Goal: Information Seeking & Learning: Learn about a topic

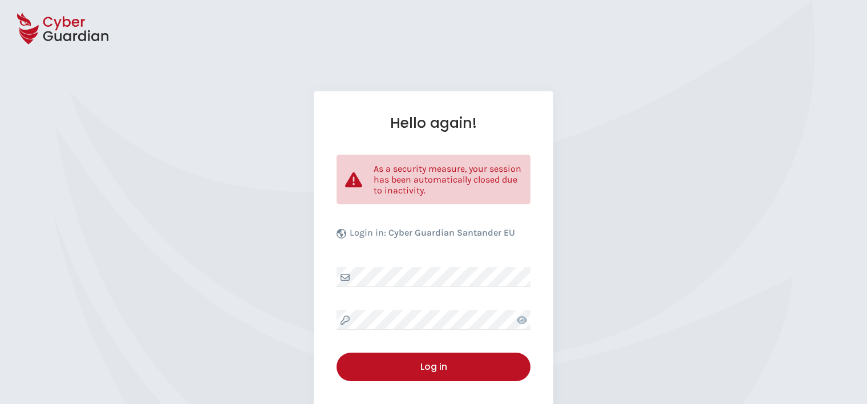
select select "English"
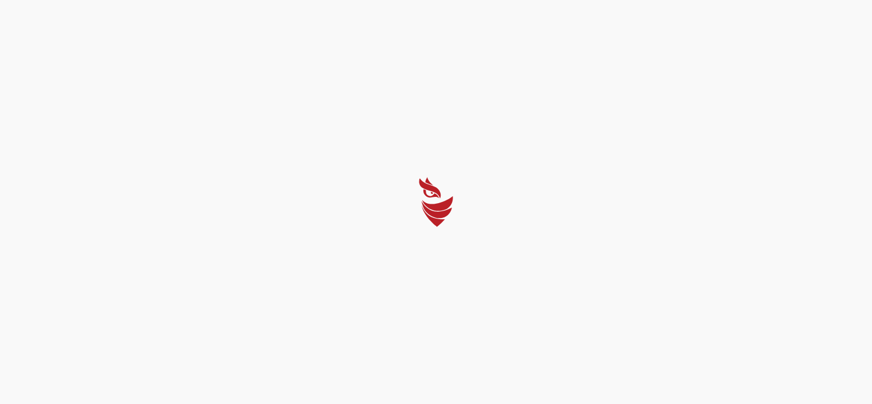
select select "English"
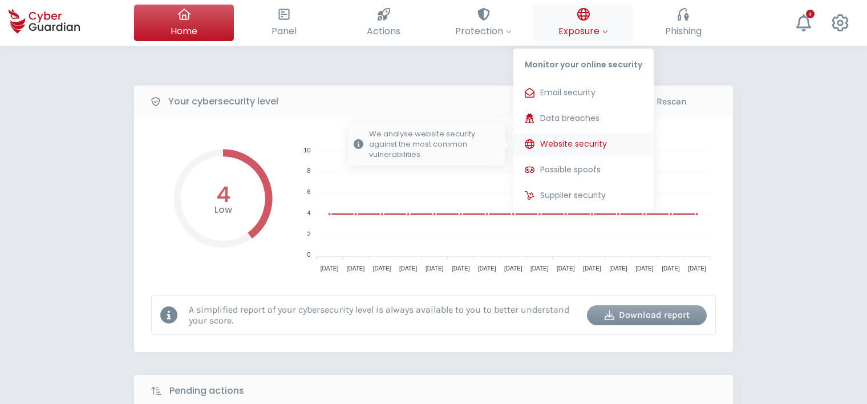
click at [590, 145] on span "Website security" at bounding box center [573, 144] width 67 height 12
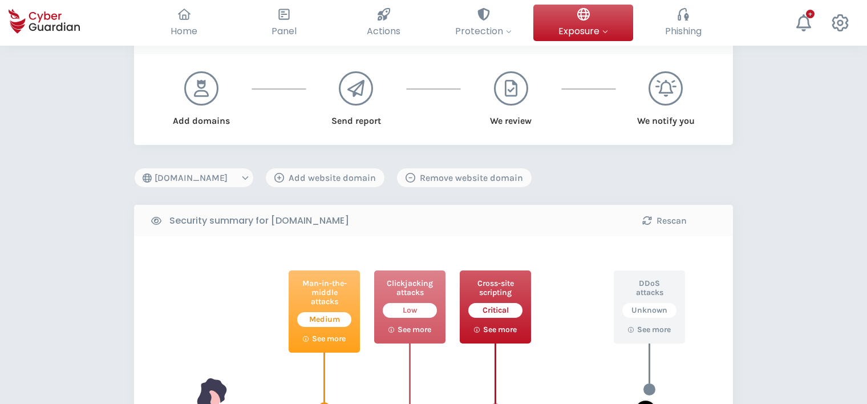
scroll to position [114, 0]
click at [240, 176] on select "[DOMAIN_NAME] [DOMAIN_NAME] [DOMAIN_NAME] [DOMAIN_NAME] [DOMAIN_NAME] [DOMAIN_N…" at bounding box center [194, 178] width 120 height 20
click at [134, 168] on select "[DOMAIN_NAME] [DOMAIN_NAME] [DOMAIN_NAME] [DOMAIN_NAME] [DOMAIN_NAME] [DOMAIN_N…" at bounding box center [194, 178] width 120 height 20
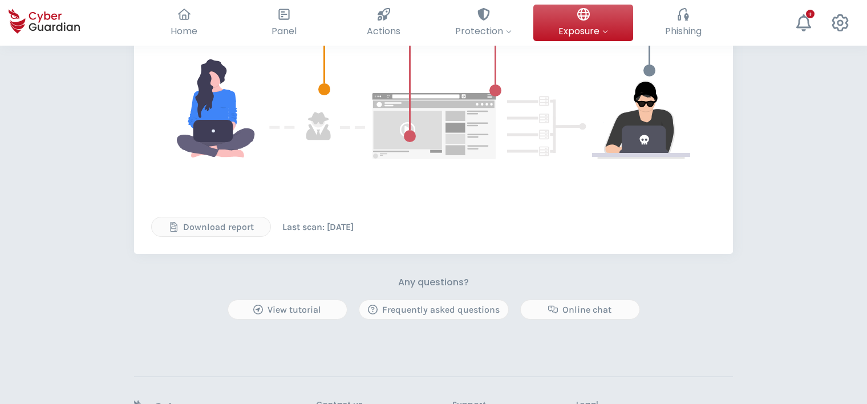
scroll to position [456, 0]
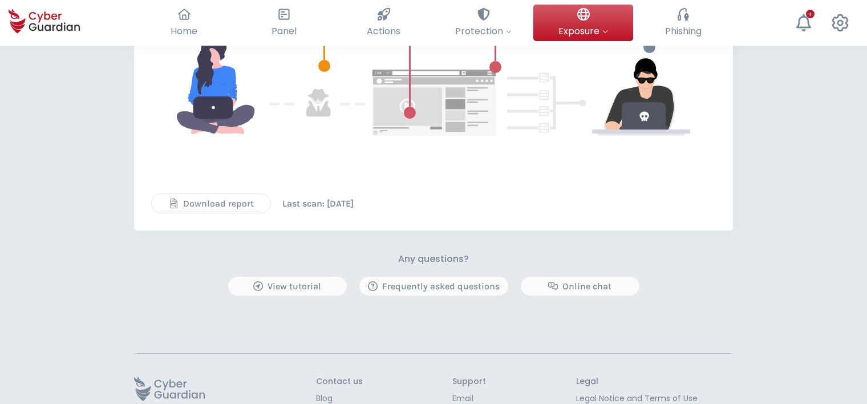
click at [219, 204] on div "Download report" at bounding box center [211, 204] width 102 height 14
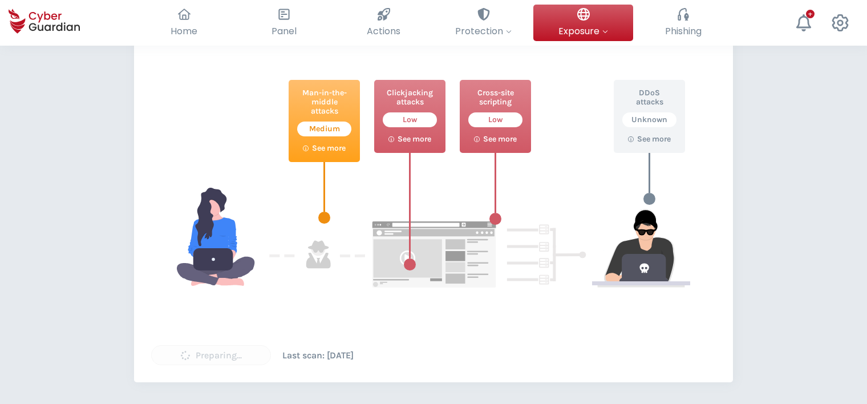
scroll to position [285, 0]
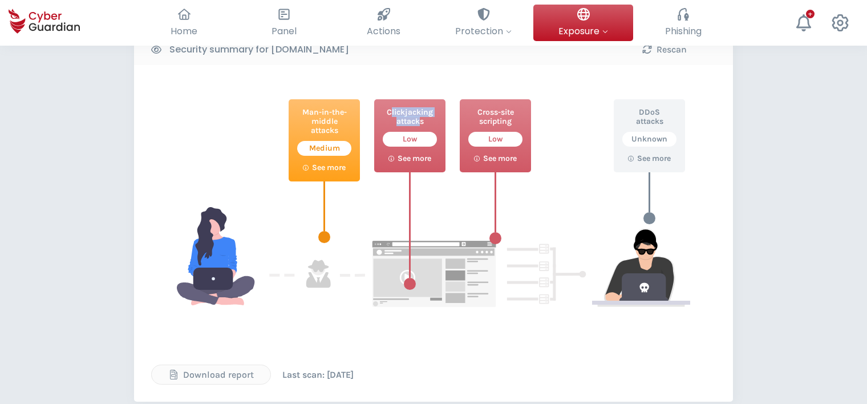
drag, startPoint x: 390, startPoint y: 110, endPoint x: 421, endPoint y: 119, distance: 32.1
click at [421, 119] on p "Clickjacking attacks" at bounding box center [410, 117] width 54 height 18
click at [421, 118] on p "Clickjacking attacks" at bounding box center [410, 117] width 54 height 18
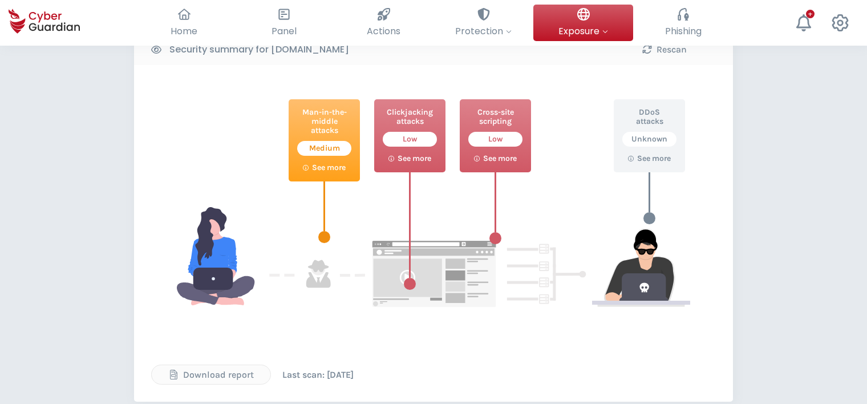
click at [519, 282] on div "Cross-site scripting Low See more" at bounding box center [495, 200] width 71 height 202
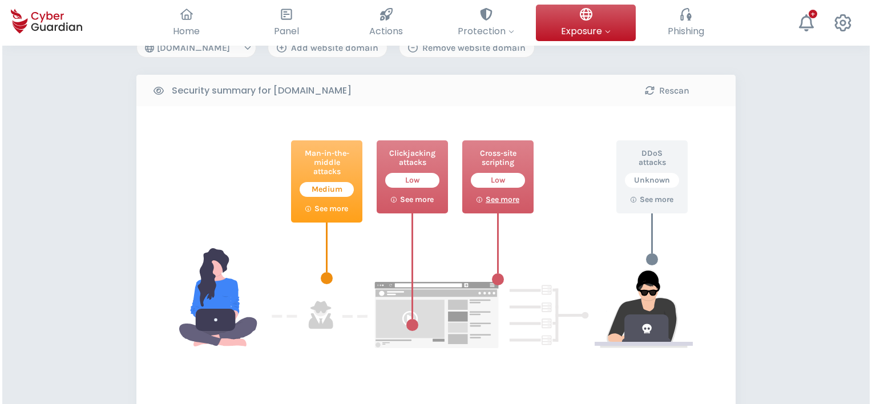
scroll to position [228, 0]
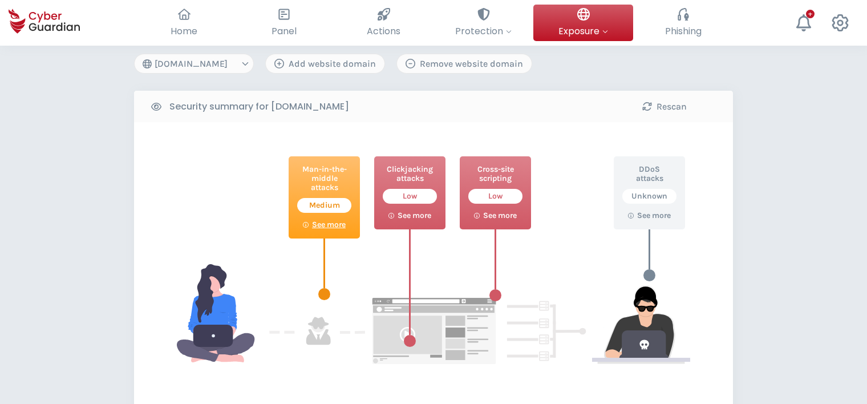
click at [331, 224] on p "See more" at bounding box center [329, 225] width 34 height 10
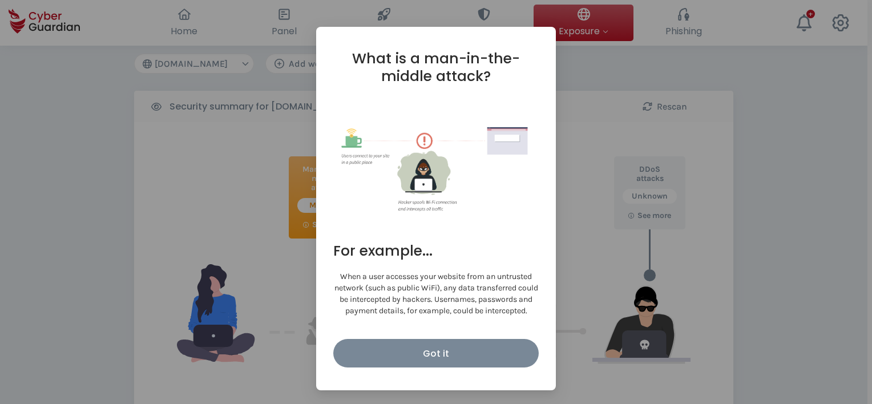
scroll to position [0, 0]
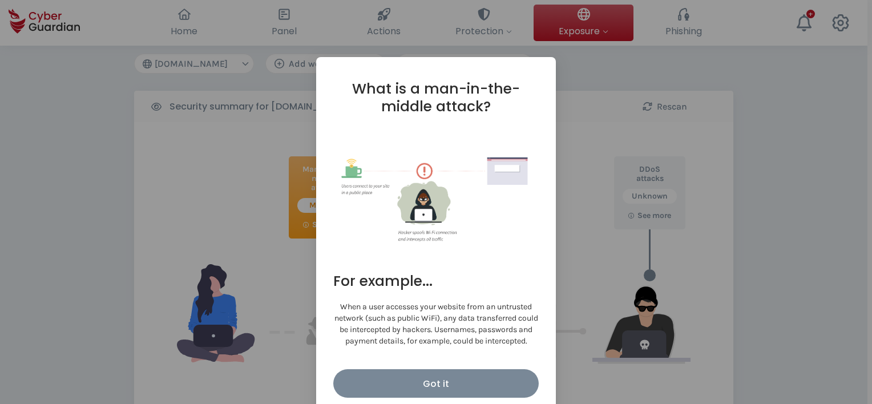
click at [586, 266] on div "What is a man-in-the-middle attack? Insecure connections to a website can be ex…" at bounding box center [436, 202] width 872 height 404
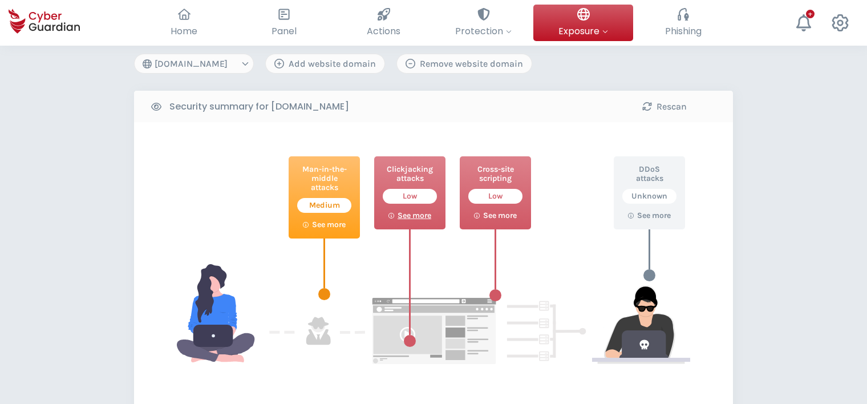
click at [414, 214] on p "See more" at bounding box center [415, 216] width 34 height 10
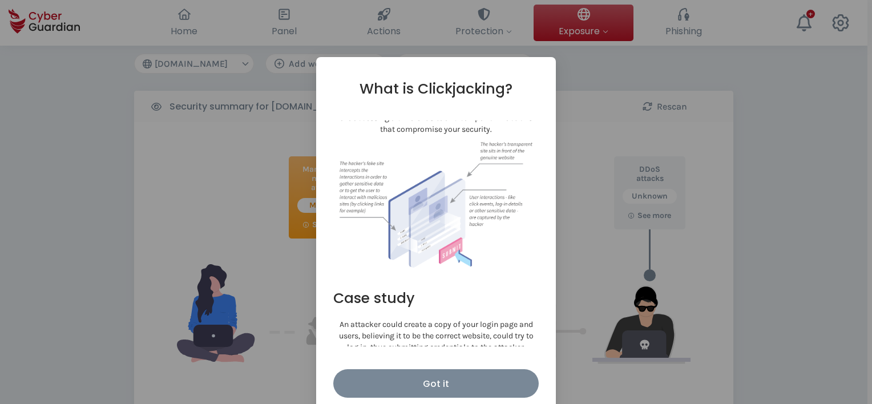
scroll to position [57, 0]
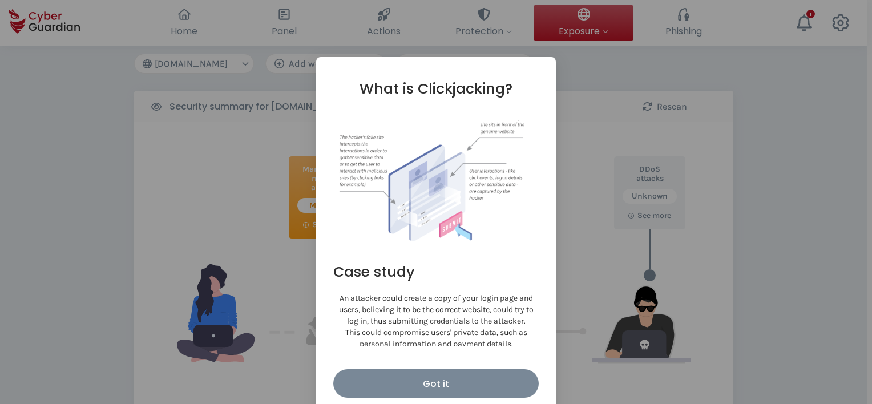
click at [588, 185] on div "What is Clickjacking? With clickjacking, users are presented with a fake site w…" at bounding box center [436, 202] width 872 height 404
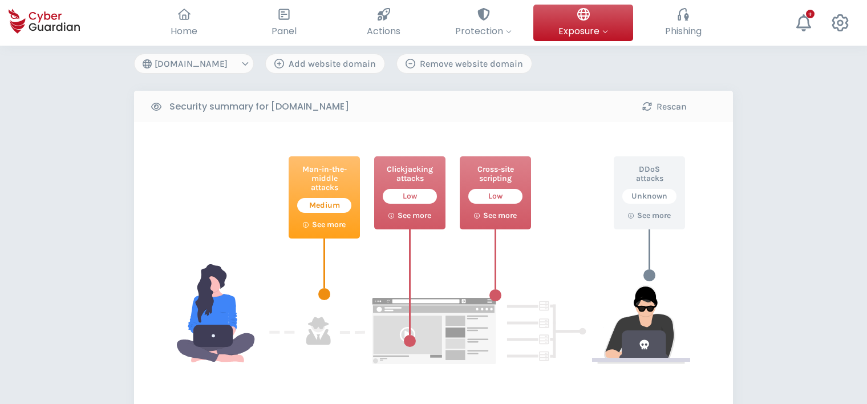
click at [304, 102] on b "Security summary for [DOMAIN_NAME]" at bounding box center [259, 107] width 180 height 14
click at [224, 62] on select "[DOMAIN_NAME] [DOMAIN_NAME] [DOMAIN_NAME] [DOMAIN_NAME] [DOMAIN_NAME] [DOMAIN_N…" at bounding box center [194, 64] width 120 height 20
select select "[DOMAIN_NAME]"
click at [134, 54] on select "[DOMAIN_NAME] [DOMAIN_NAME] [DOMAIN_NAME] [DOMAIN_NAME] [DOMAIN_NAME] [DOMAIN_N…" at bounding box center [194, 64] width 120 height 20
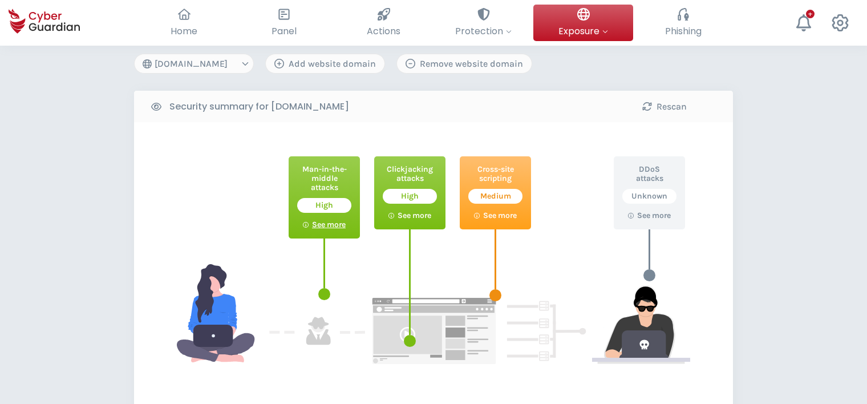
click at [316, 224] on p "See more" at bounding box center [329, 225] width 34 height 10
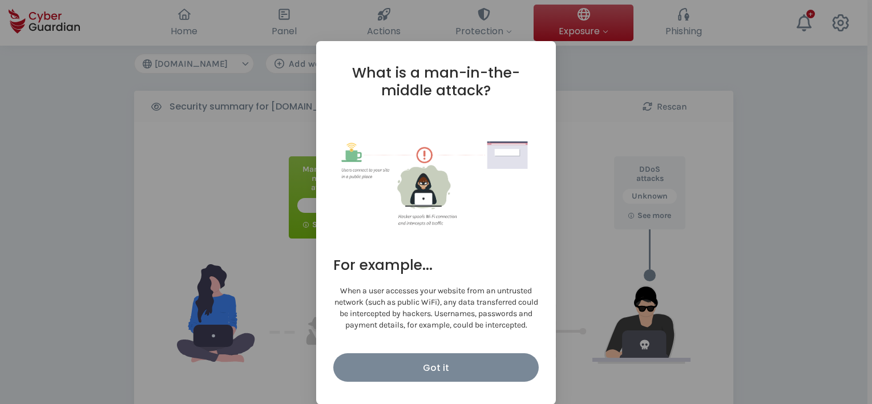
scroll to position [30, 0]
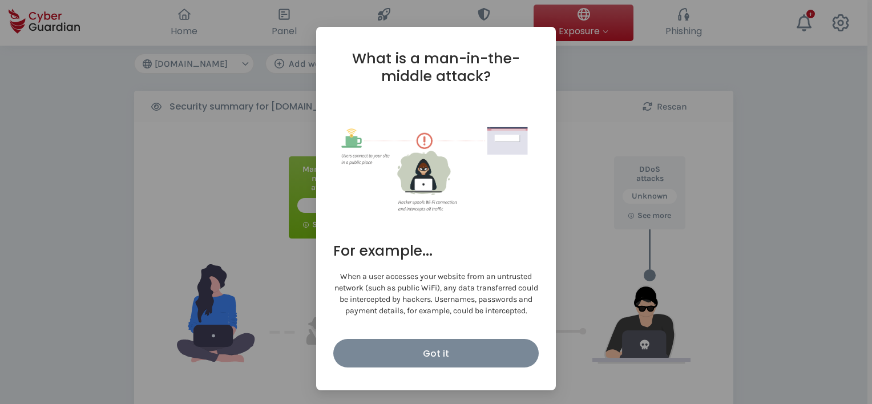
click at [594, 272] on div "What is a man-in-the-middle attack? Insecure connections to a website can be ex…" at bounding box center [436, 202] width 872 height 404
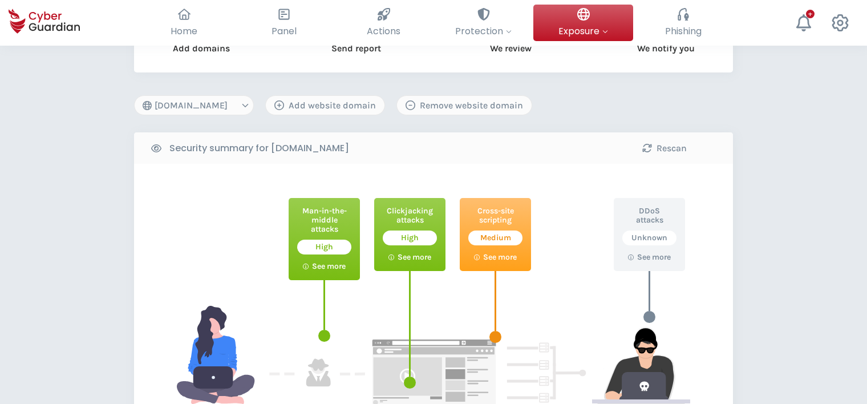
scroll to position [228, 0]
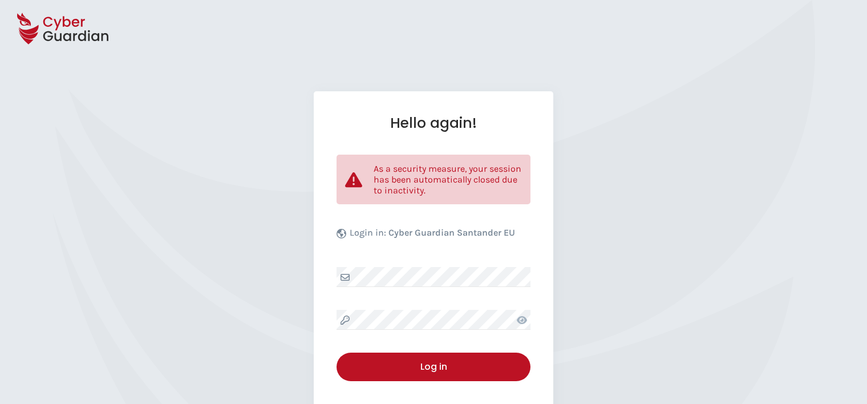
select select "English"
